Goal: Task Accomplishment & Management: Manage account settings

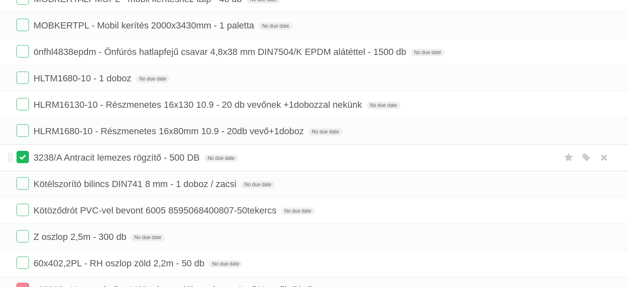
scroll to position [826, 0]
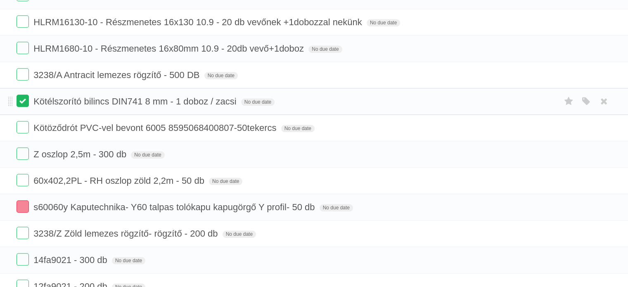
click at [25, 97] on label at bounding box center [23, 101] width 12 height 12
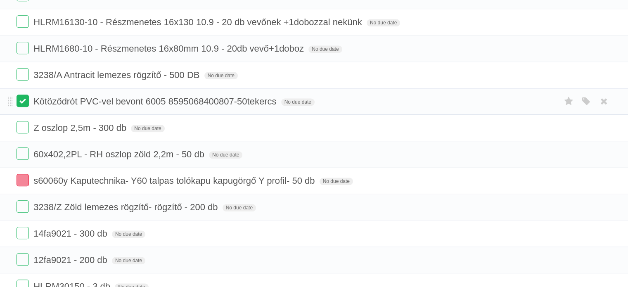
click at [21, 100] on label at bounding box center [23, 101] width 12 height 12
click at [207, 202] on span "3238/Z Zöld lemezes rögzítő- rögzítő - 200 db" at bounding box center [126, 207] width 186 height 10
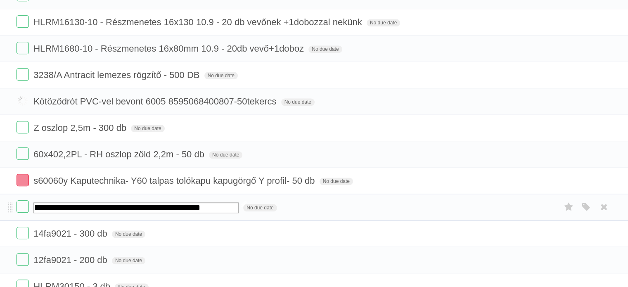
click at [207, 202] on input "**********" at bounding box center [135, 207] width 205 height 11
type input "**********"
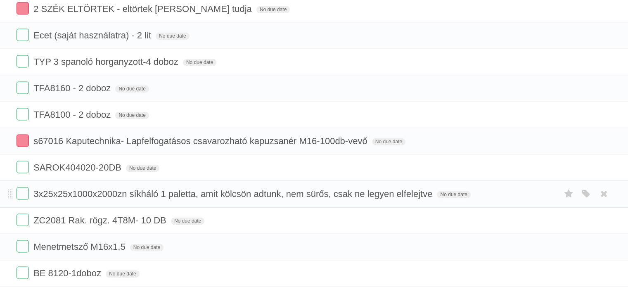
scroll to position [1238, 0]
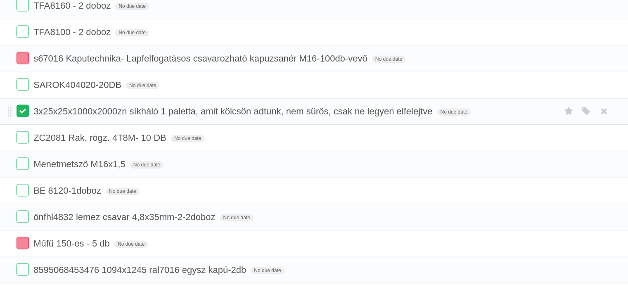
click at [18, 104] on label at bounding box center [23, 110] width 12 height 12
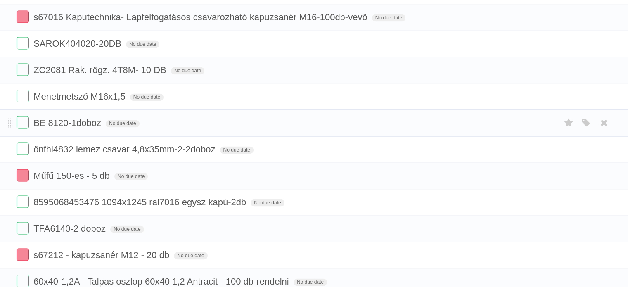
scroll to position [1321, 0]
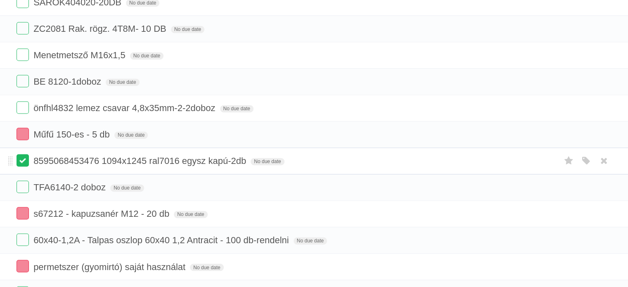
click at [23, 154] on label at bounding box center [23, 160] width 12 height 12
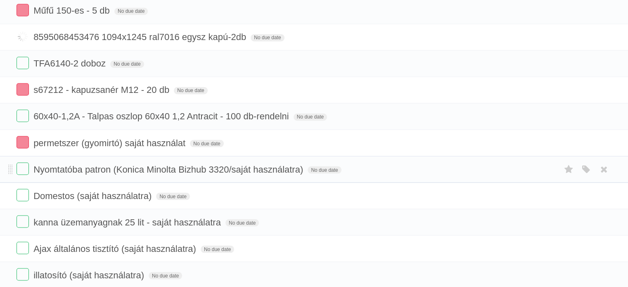
scroll to position [1404, 0]
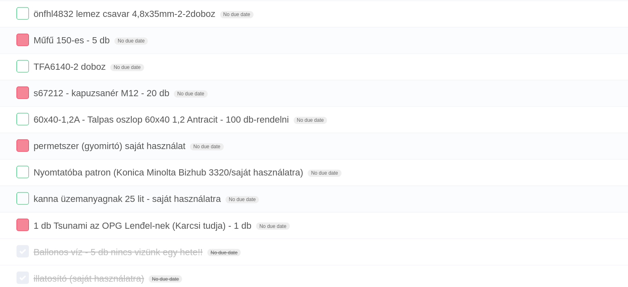
scroll to position [1404, 0]
